Goal: Task Accomplishment & Management: Manage account settings

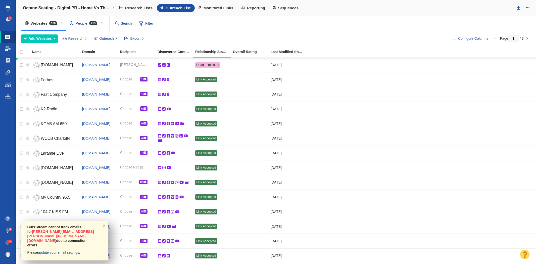
click at [8, 47] on span at bounding box center [8, 48] width 6 height 5
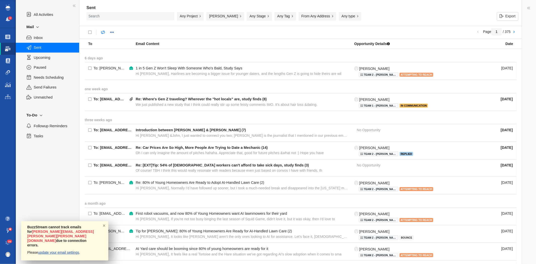
click at [256, 15] on button "Any Stage" at bounding box center [259, 16] width 25 height 9
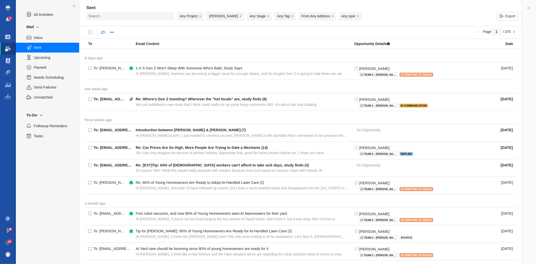
click at [238, 18] on button "[PERSON_NAME]" at bounding box center [225, 16] width 38 height 9
click at [298, 37] on div "Page 1 / 375" at bounding box center [300, 32] width 443 height 13
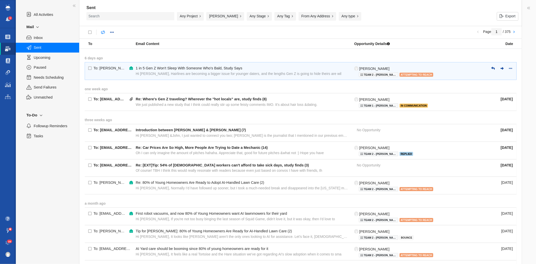
click at [261, 70] on div "1 in 5 Gen Z Won't Sleep With Someone Who's Bald, Study Says" at bounding box center [242, 68] width 213 height 5
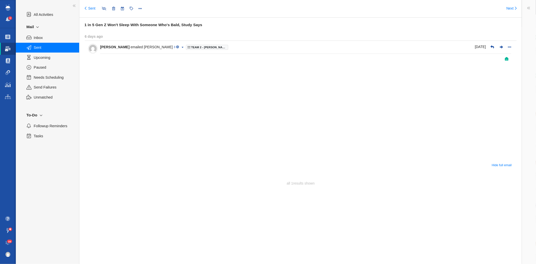
type input "message:1417206368"
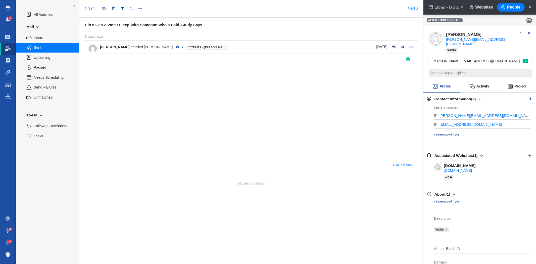
click at [39, 48] on span "Sent" at bounding box center [54, 48] width 40 height 6
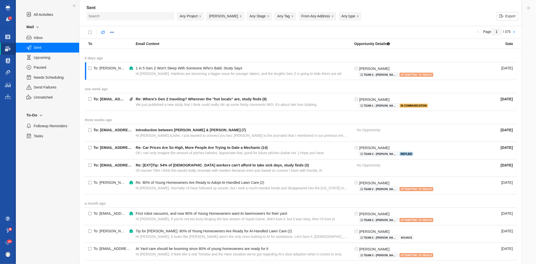
click at [237, 16] on button "[PERSON_NAME]" at bounding box center [225, 16] width 38 height 9
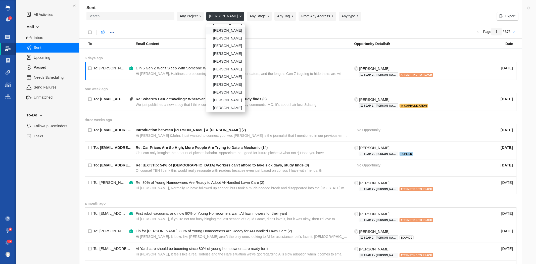
scroll to position [168, 0]
click at [225, 95] on div "[PERSON_NAME]" at bounding box center [225, 91] width 39 height 8
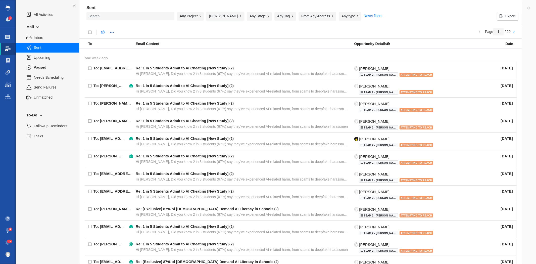
click at [230, 16] on button "[PERSON_NAME]" at bounding box center [225, 16] width 38 height 9
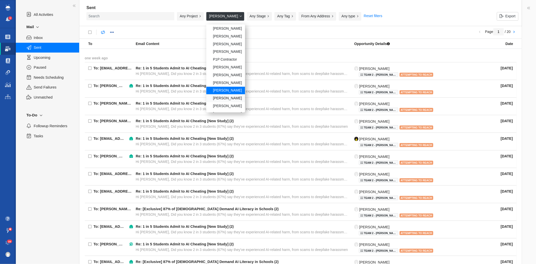
click at [226, 101] on div "[PERSON_NAME]" at bounding box center [225, 98] width 39 height 8
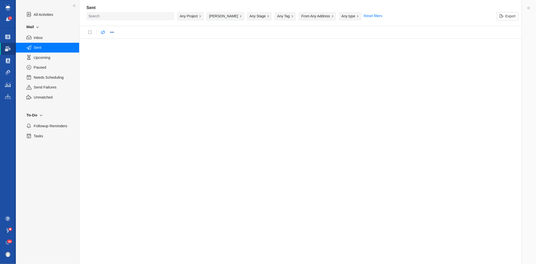
click at [225, 19] on button "[PERSON_NAME]" at bounding box center [225, 16] width 38 height 9
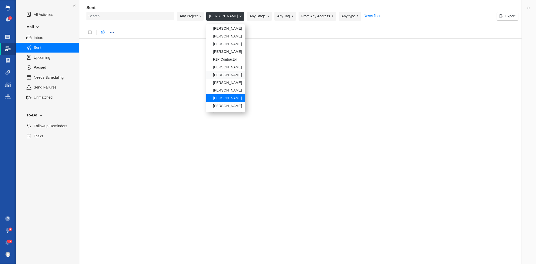
click at [225, 76] on div "[PERSON_NAME]" at bounding box center [225, 75] width 39 height 8
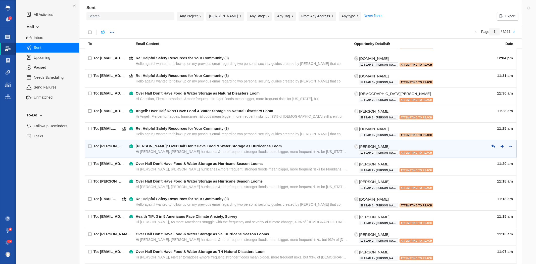
scroll to position [247, 0]
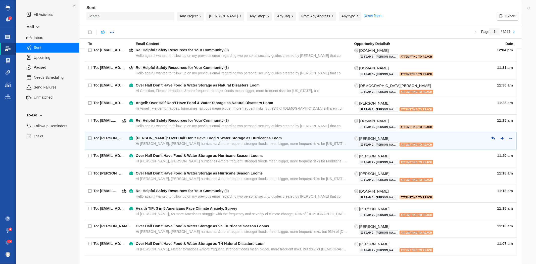
click at [175, 142] on div "Hi [PERSON_NAME], [PERSON_NAME] hurricanes &more frequent, stronger floods mean…" at bounding box center [242, 143] width 213 height 5
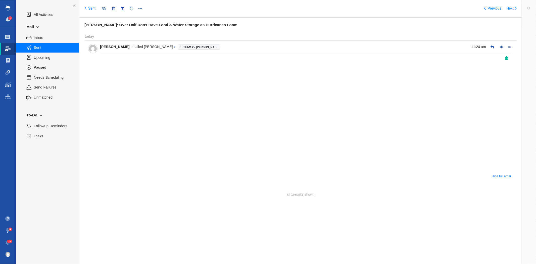
type input "message:1421359789"
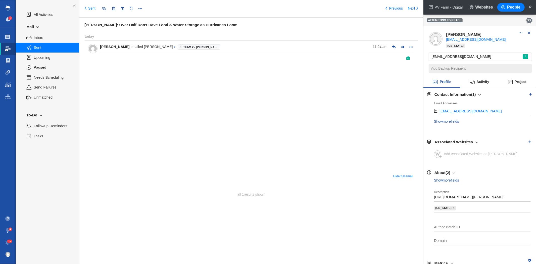
click at [47, 45] on span "Sent" at bounding box center [54, 48] width 40 height 6
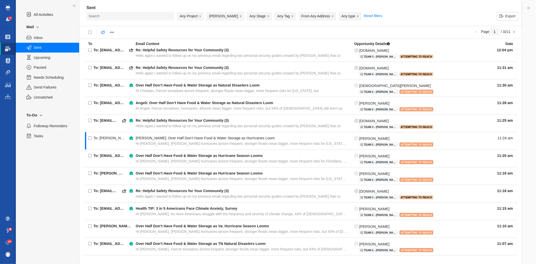
click at [216, 16] on button "[PERSON_NAME]" at bounding box center [225, 16] width 38 height 9
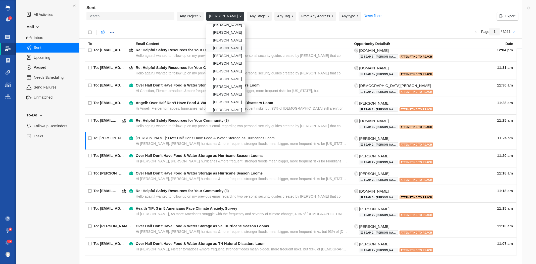
scroll to position [84, 0]
click at [225, 50] on div "[PERSON_NAME]" at bounding box center [225, 51] width 39 height 8
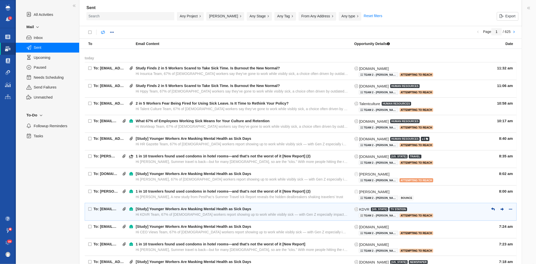
click at [215, 204] on div "To: [EMAIL_ADDRESS][DOMAIN_NAME] [Study] Younger Workers Are Masking Mental Hea…" at bounding box center [303, 212] width 427 height 18
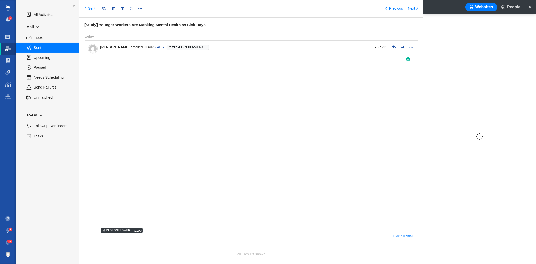
type input "message:1421125663"
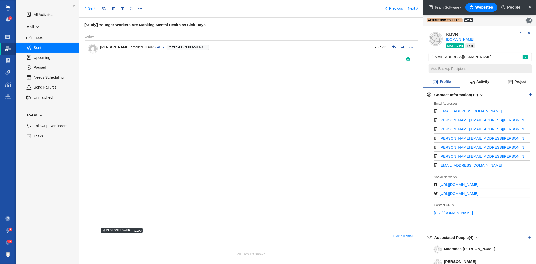
click at [35, 47] on span "Sent" at bounding box center [54, 48] width 40 height 6
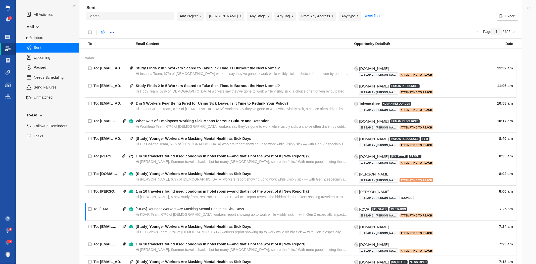
click at [216, 18] on button "[PERSON_NAME]" at bounding box center [225, 16] width 38 height 9
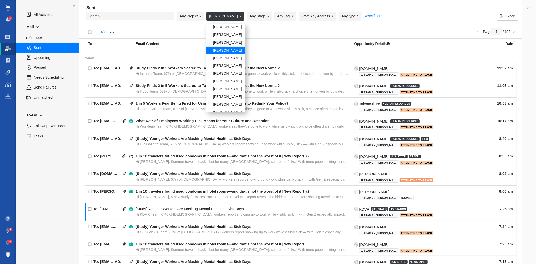
scroll to position [56, 0]
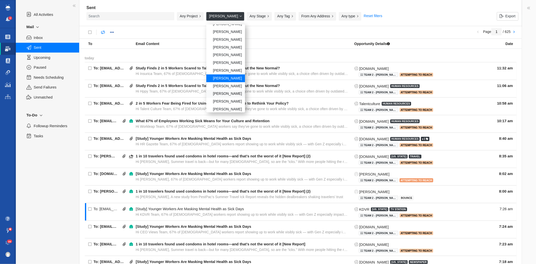
click at [223, 93] on div "[PERSON_NAME]" at bounding box center [225, 94] width 39 height 8
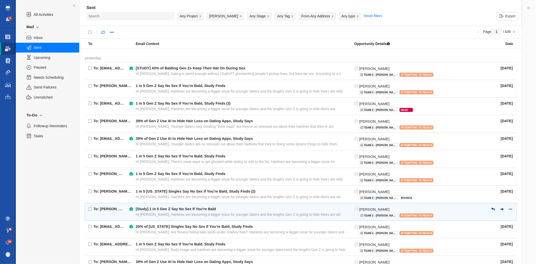
click at [162, 214] on div "Hi [PERSON_NAME], Hairlines are becoming a bigger issue for younger daters and …" at bounding box center [242, 214] width 213 height 5
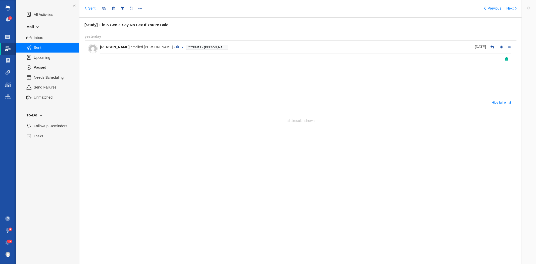
type input "message:1420090259"
